Goal: Transaction & Acquisition: Purchase product/service

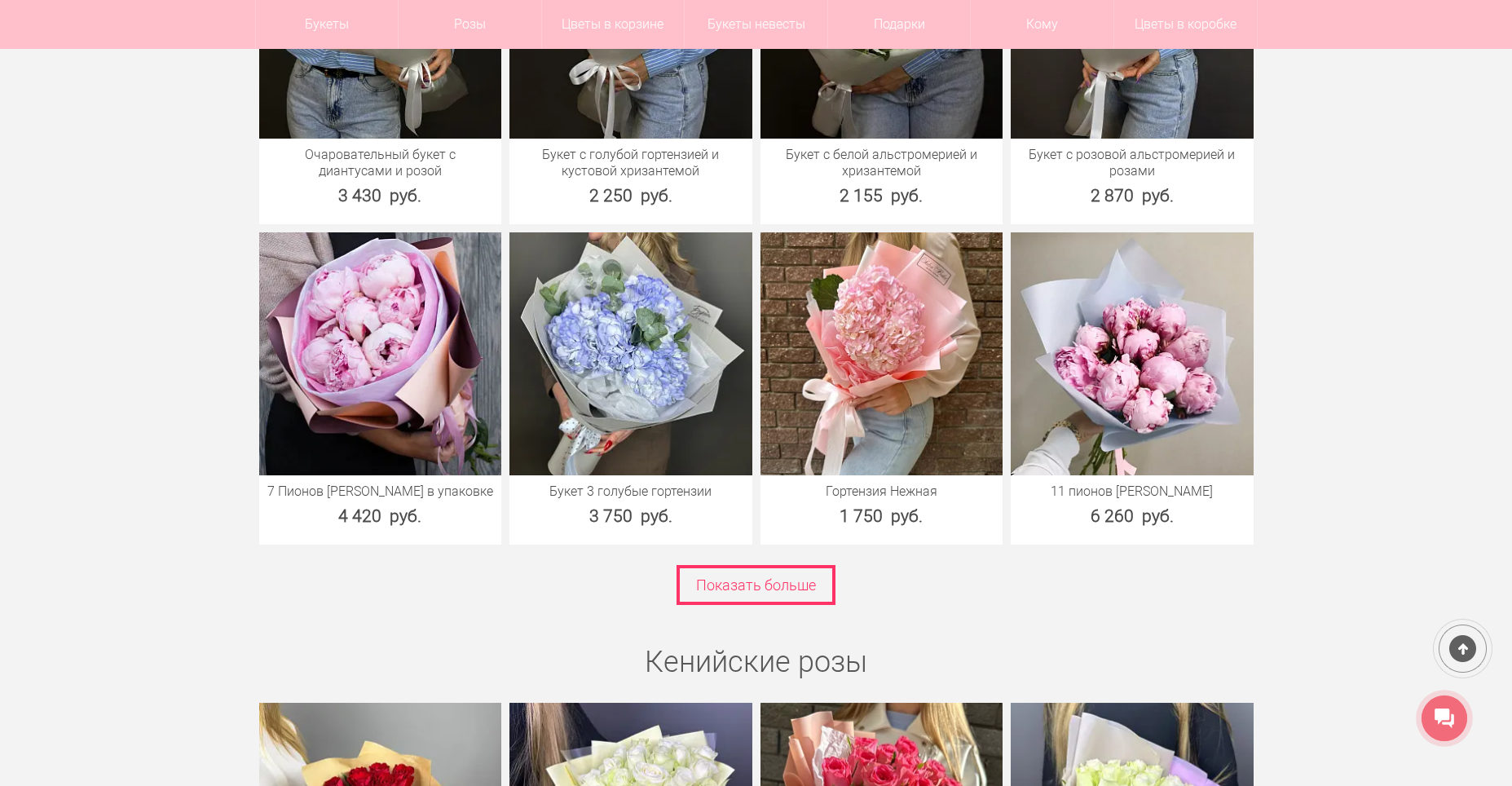
scroll to position [2364, 0]
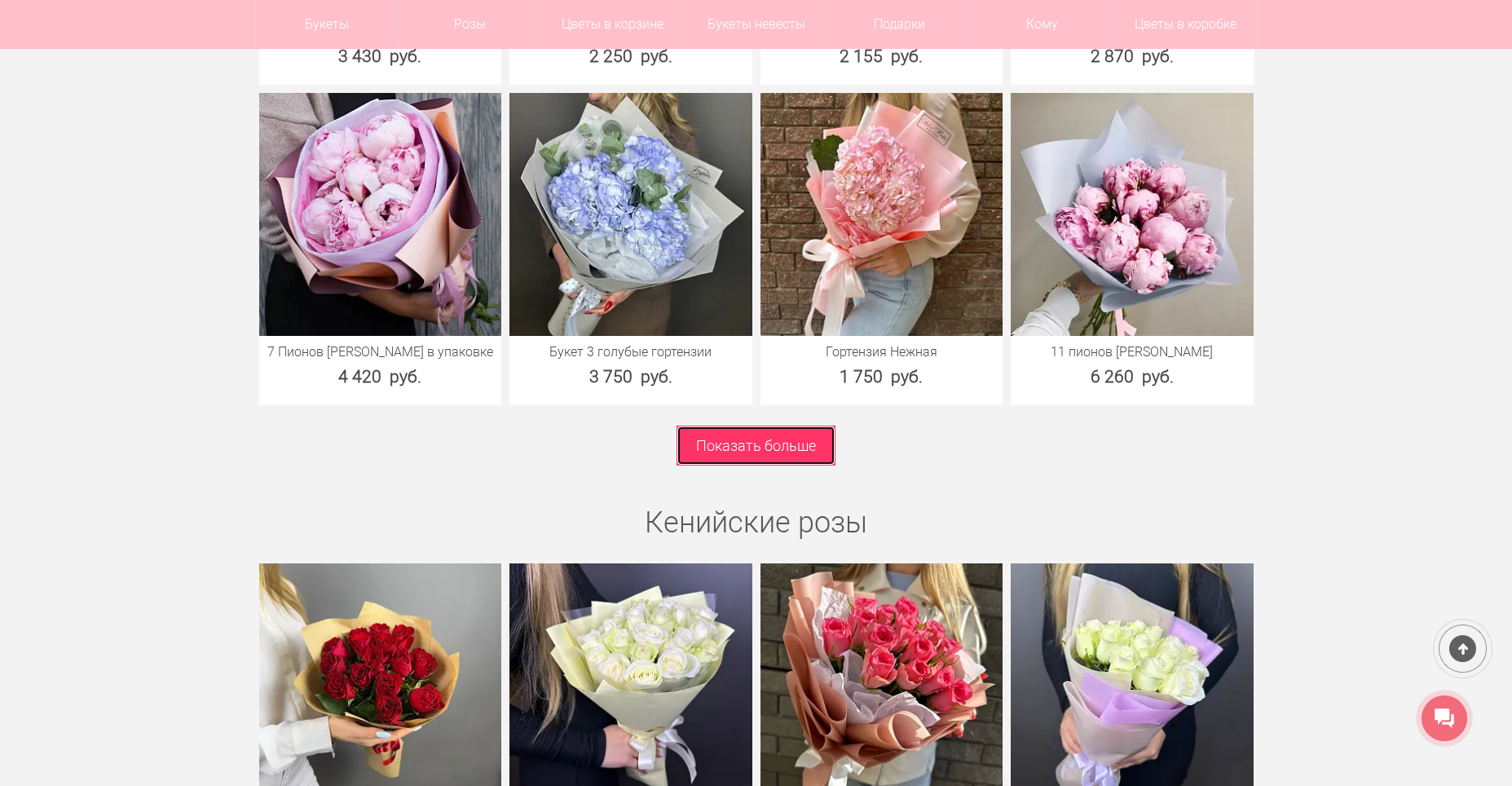
click at [793, 439] on link "Показать больше" at bounding box center [756, 445] width 159 height 40
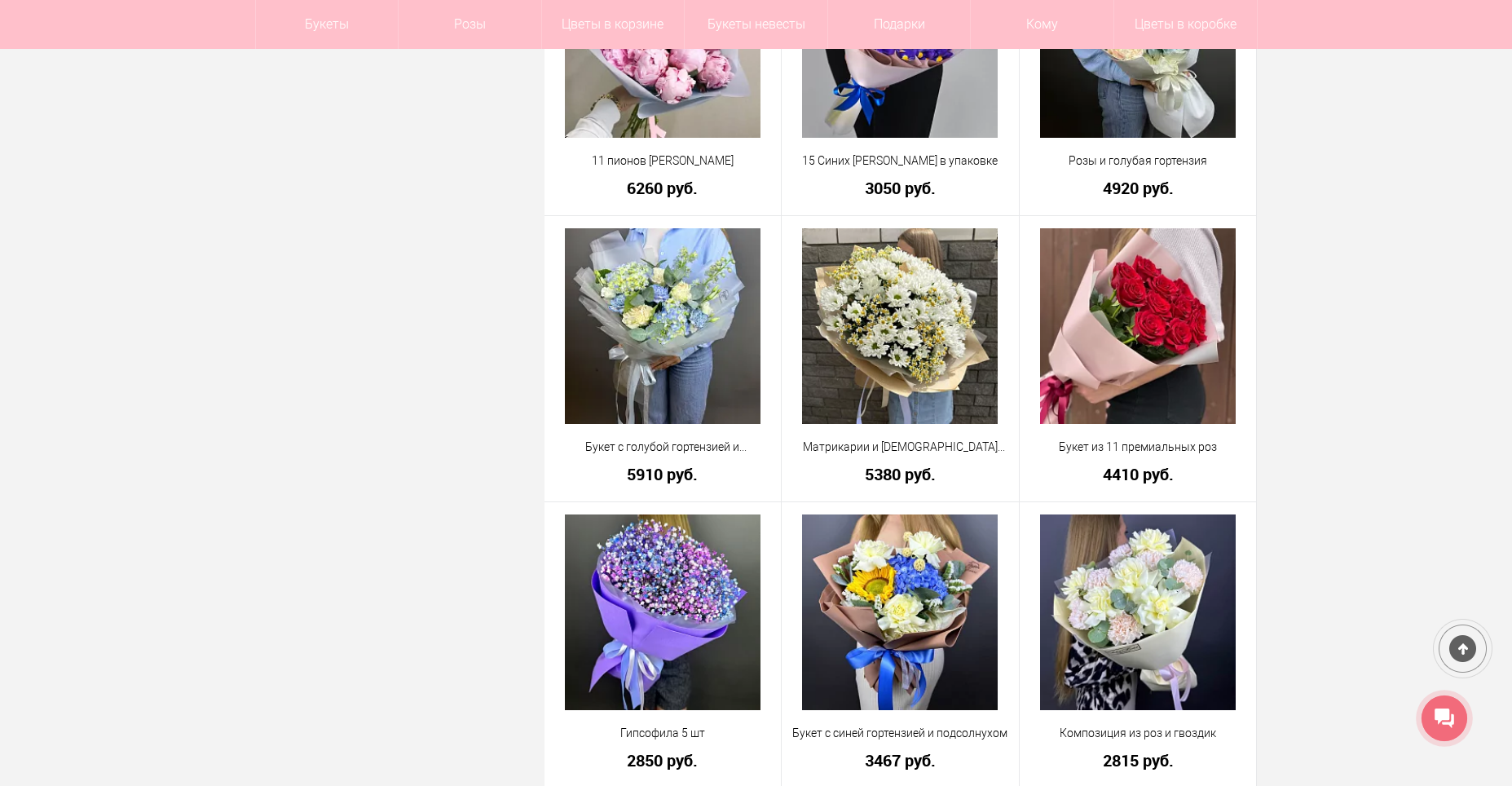
scroll to position [2528, 0]
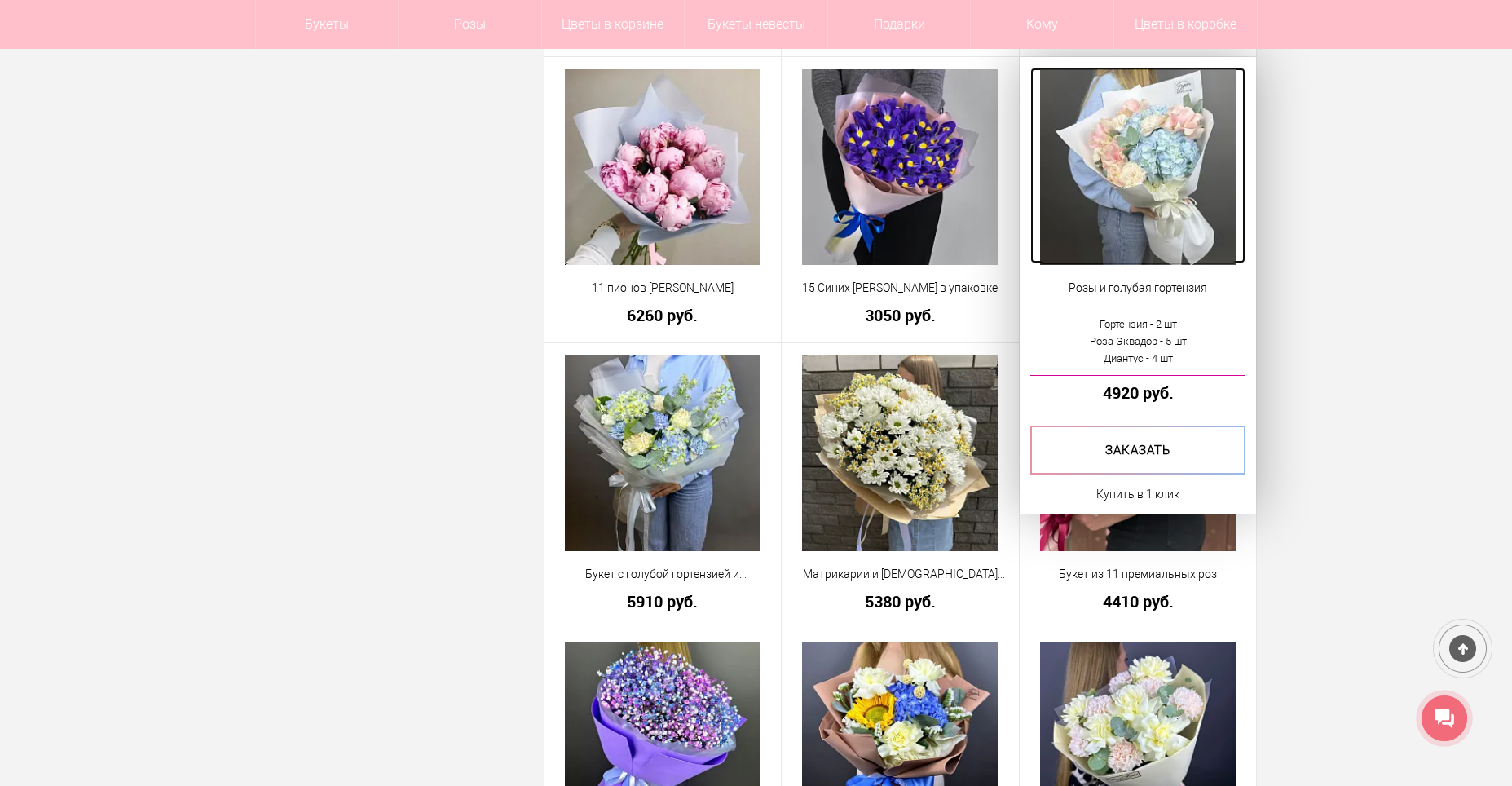
click at [1183, 183] on img at bounding box center [1138, 167] width 195 height 195
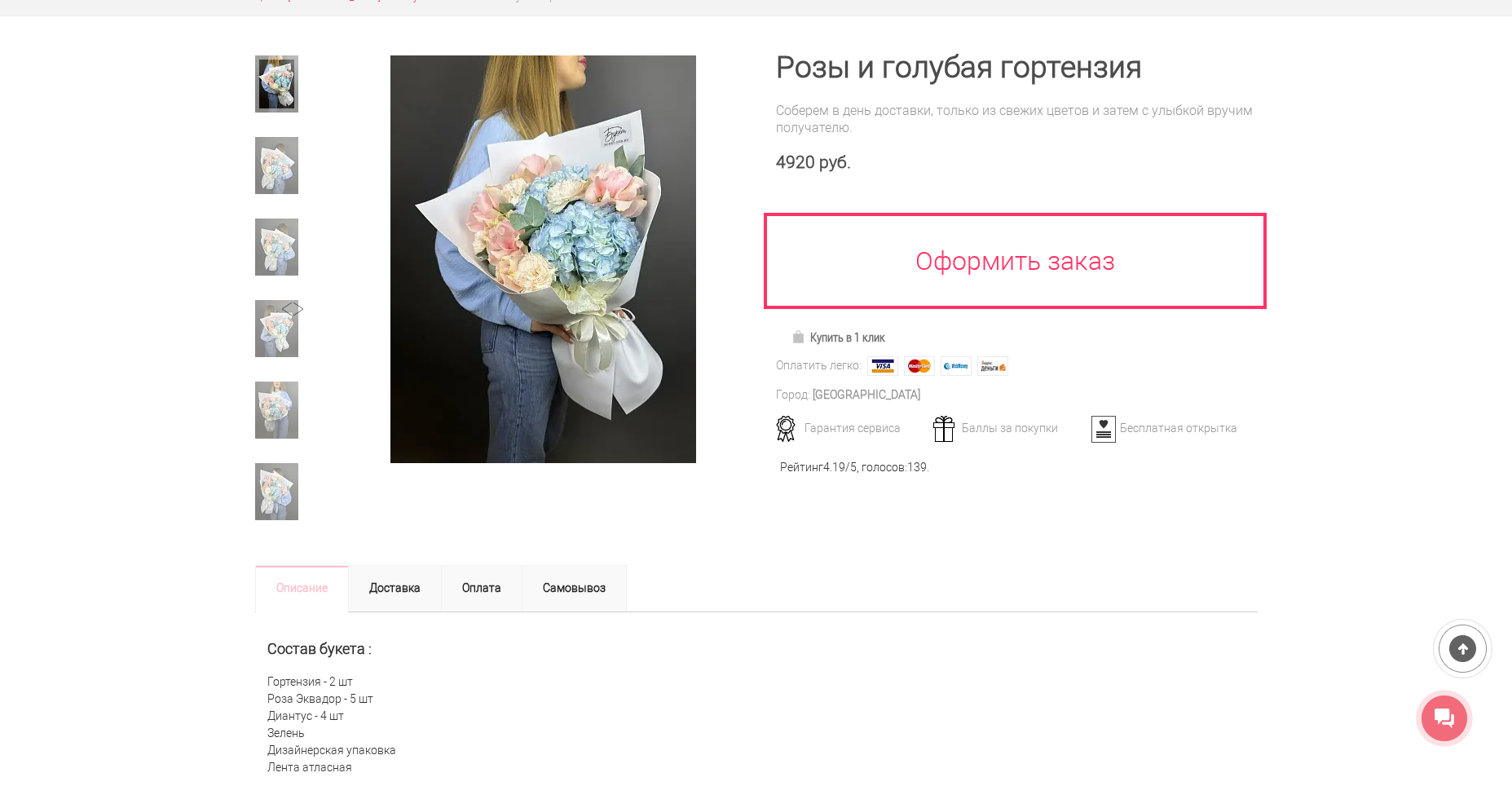
scroll to position [245, 0]
